Goal: Browse casually

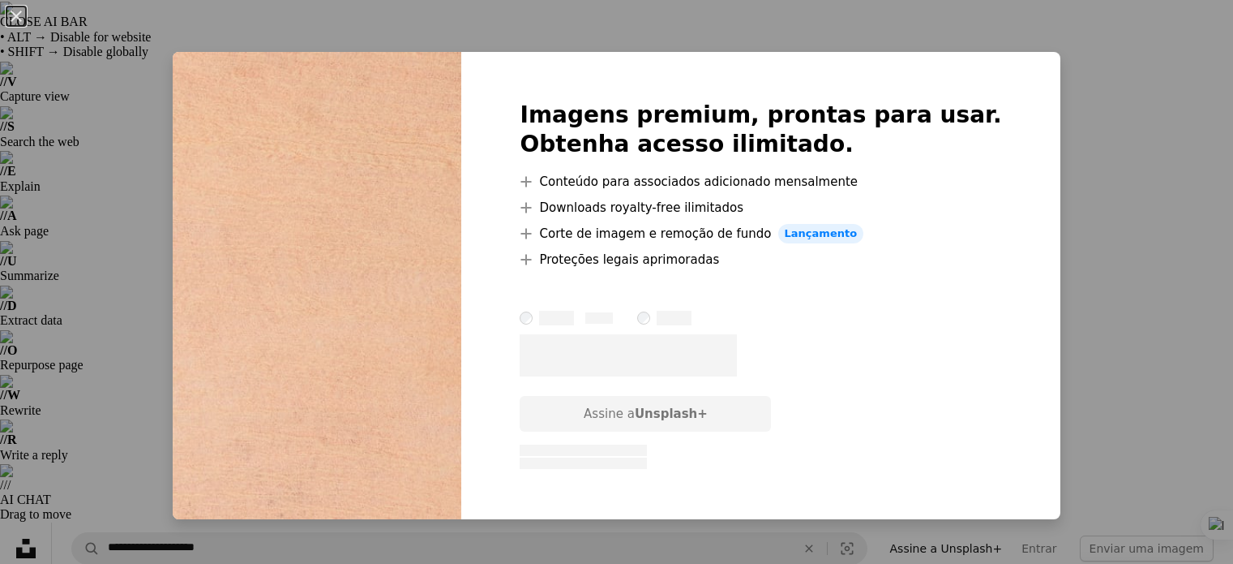
scroll to position [1165, 0]
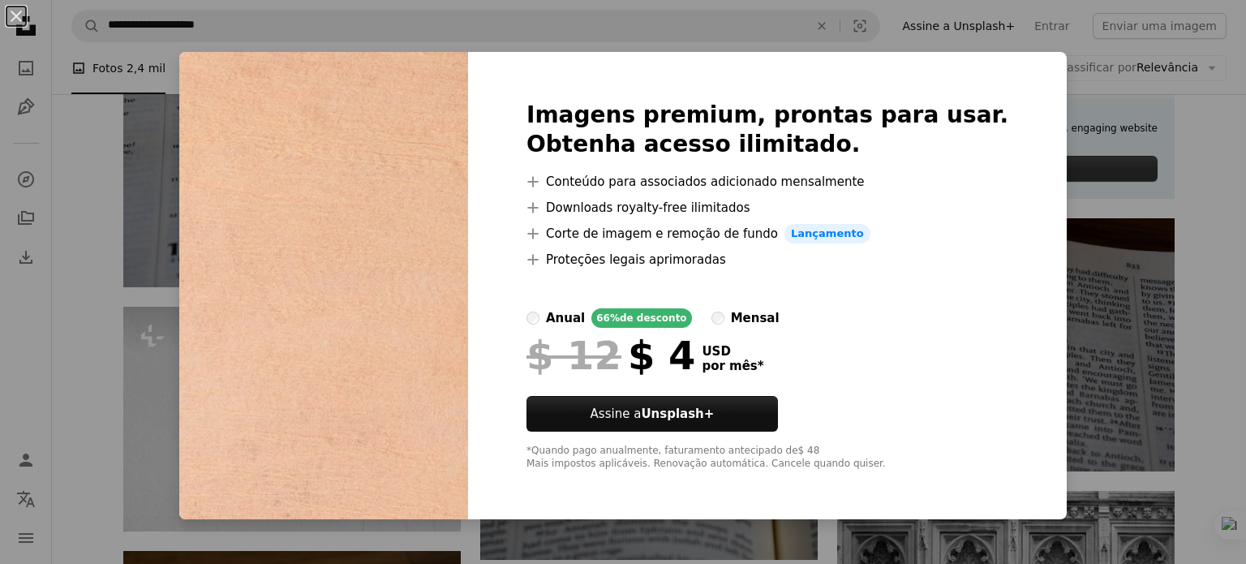
click at [1182, 263] on div "An X shape Imagens premium, prontas para usar. Obtenha acesso ilimitado. A plus…" at bounding box center [623, 282] width 1246 height 564
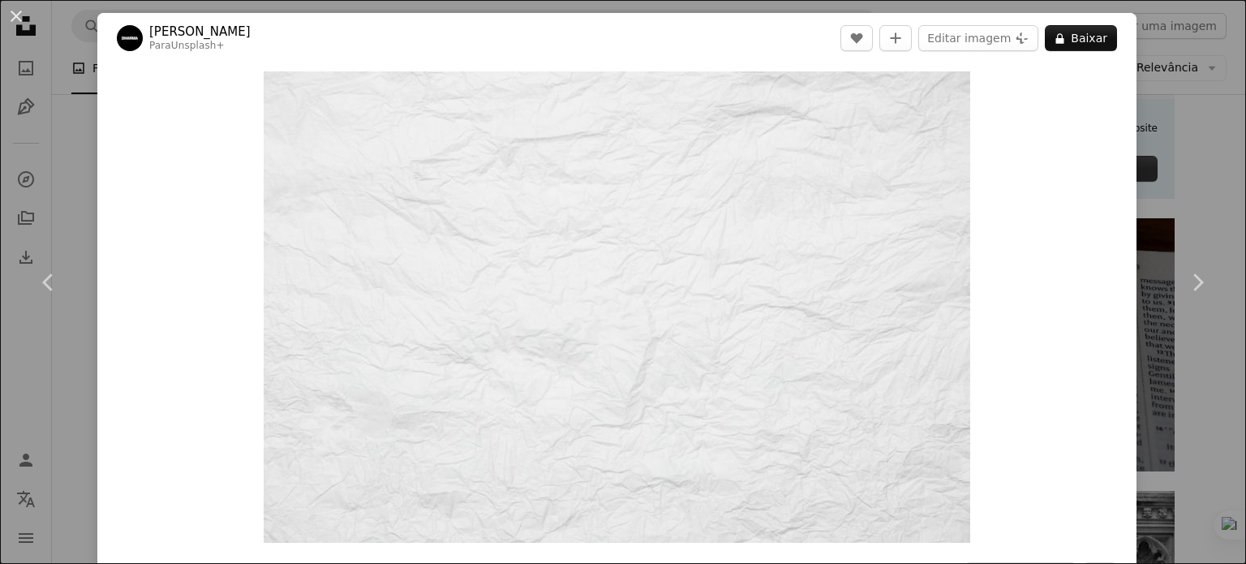
click at [1178, 193] on div "An X shape Chevron left Chevron right Swati B Para Unsplash+ A heart A plus sig…" at bounding box center [623, 282] width 1246 height 564
